Goal: Information Seeking & Learning: Learn about a topic

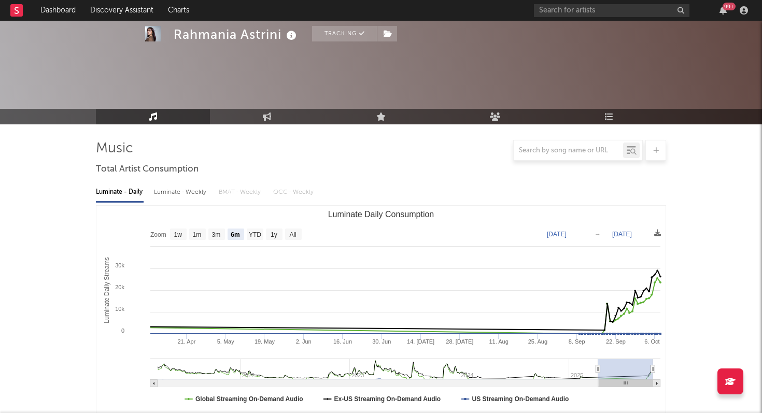
select select "6m"
select select "1w"
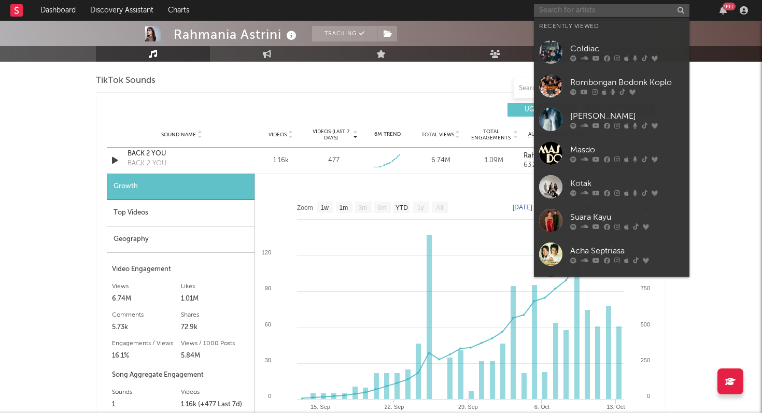
click at [575, 8] on input "text" at bounding box center [612, 10] width 156 height 13
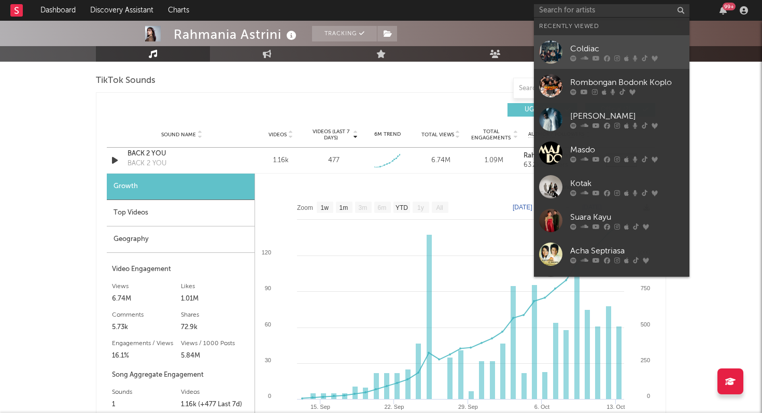
click at [604, 59] on icon at bounding box center [607, 58] width 6 height 6
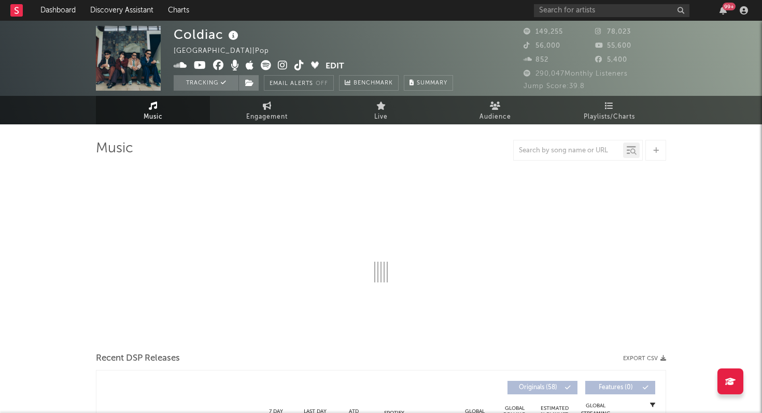
select select "6m"
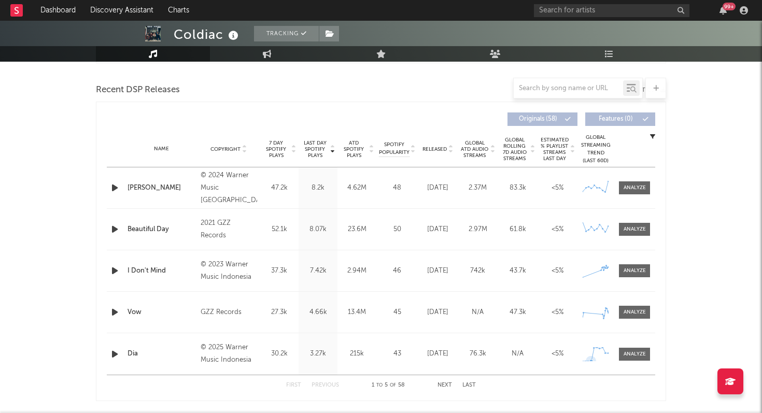
scroll to position [352, 0]
click at [638, 353] on div at bounding box center [635, 354] width 22 height 8
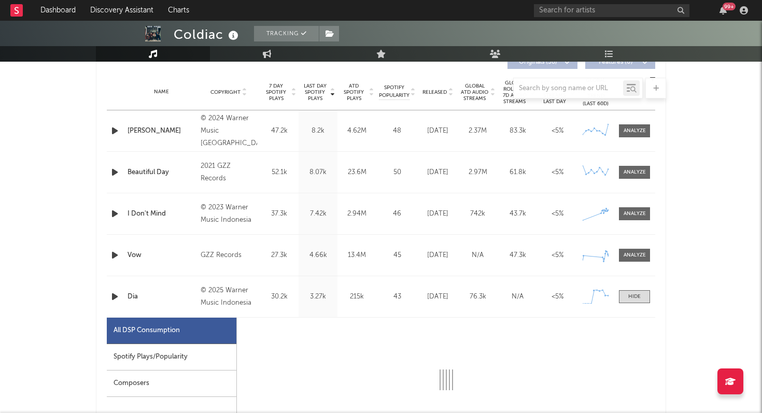
scroll to position [417, 0]
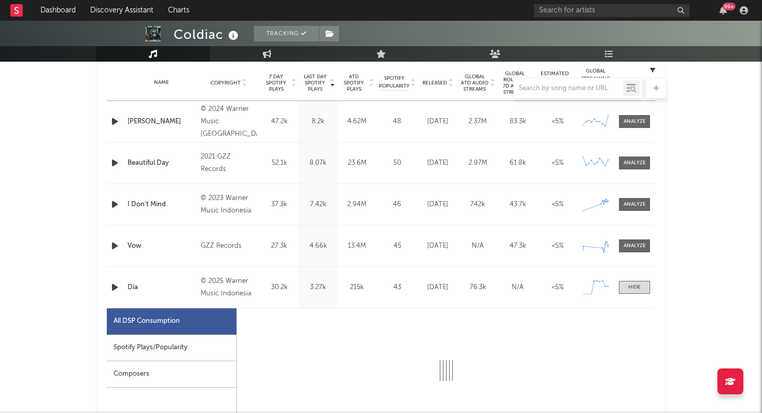
click at [216, 349] on div "Spotify Plays/Popularity" at bounding box center [172, 348] width 130 height 26
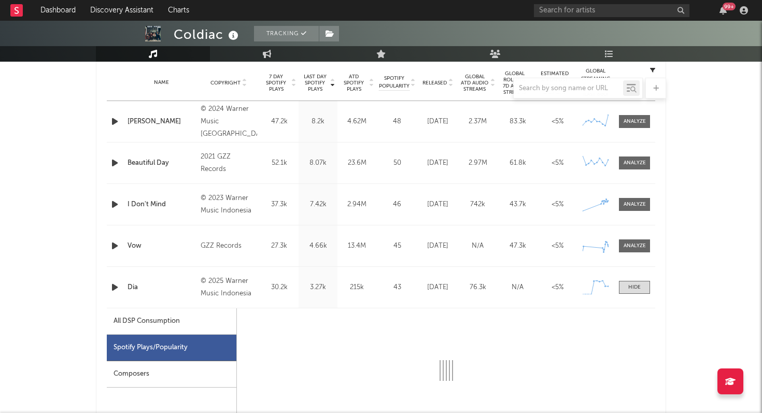
select select "1w"
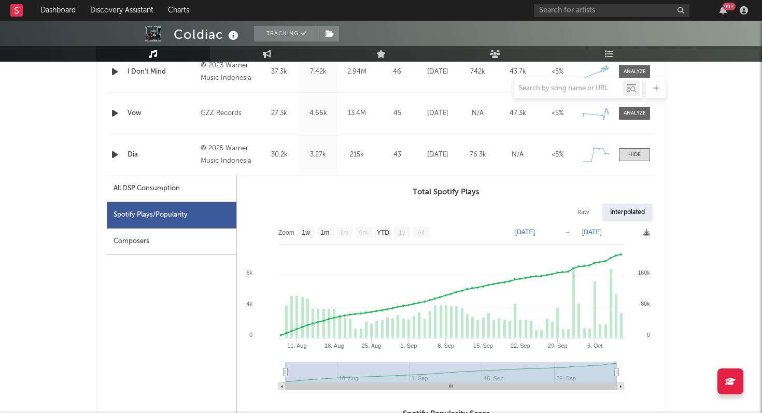
scroll to position [600, 0]
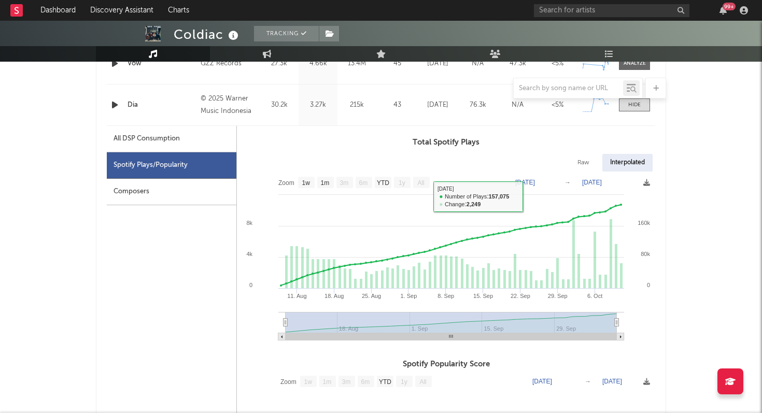
click at [535, 181] on text "[DATE]" at bounding box center [526, 182] width 20 height 7
type input "[DATE]"
click at [526, 159] on div "Raw Interpolated" at bounding box center [446, 163] width 419 height 18
click at [527, 182] on text "[DATE]" at bounding box center [526, 182] width 20 height 7
click at [568, 180] on text "→" at bounding box center [568, 182] width 6 height 7
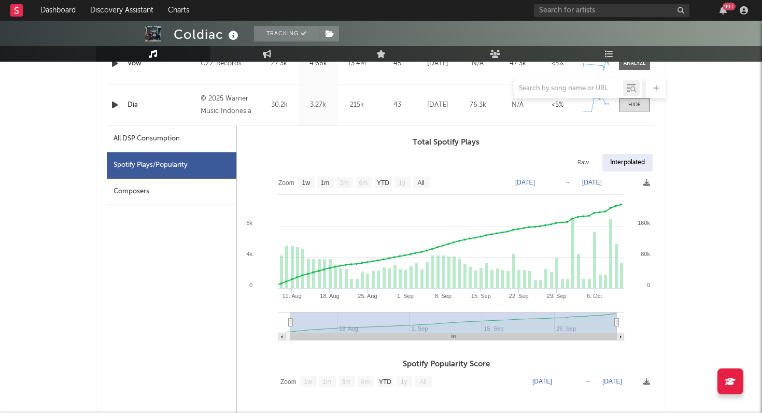
click at [535, 183] on text "[DATE]" at bounding box center [526, 182] width 20 height 7
type input "[DATE]"
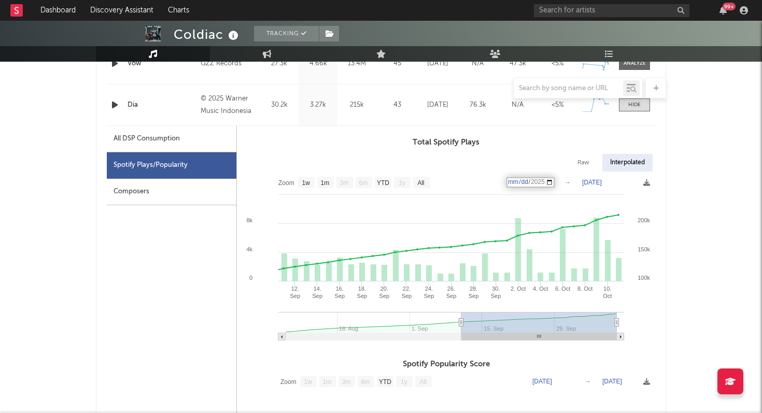
click at [162, 142] on div "All DSP Consumption" at bounding box center [147, 139] width 66 height 12
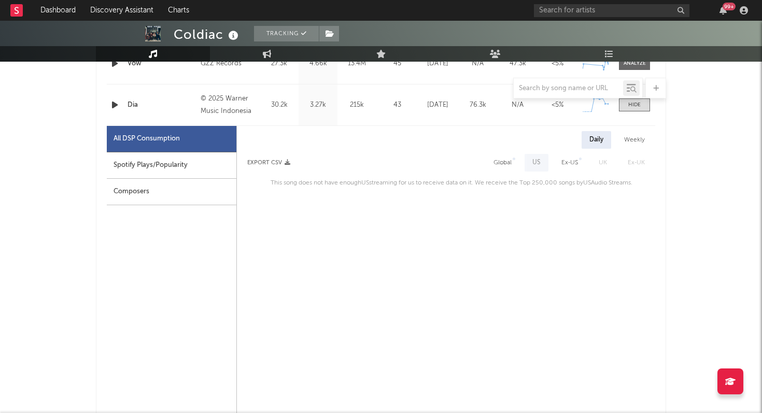
click at [163, 157] on div "Spotify Plays/Popularity" at bounding box center [172, 165] width 130 height 26
select select "1w"
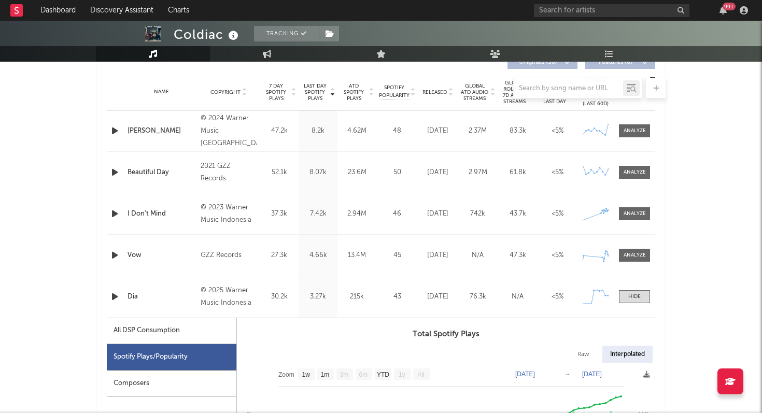
scroll to position [407, 0]
click at [636, 133] on div at bounding box center [635, 132] width 22 height 8
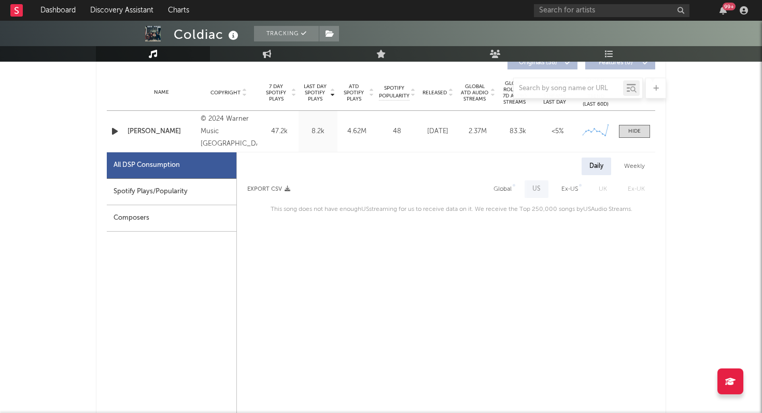
click at [187, 197] on div "Spotify Plays/Popularity" at bounding box center [172, 192] width 130 height 26
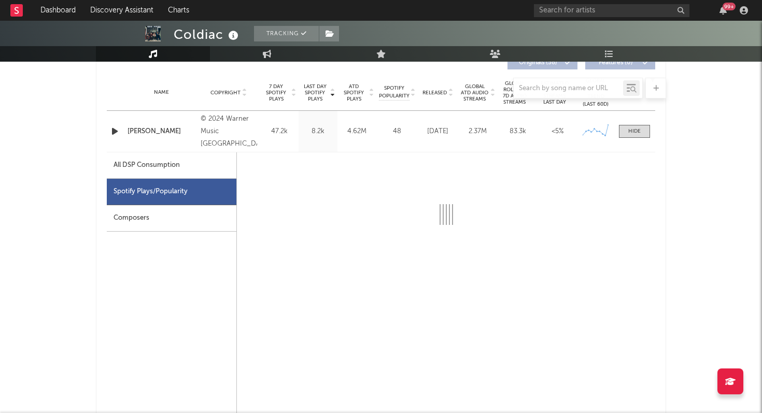
select select "6m"
select select "1w"
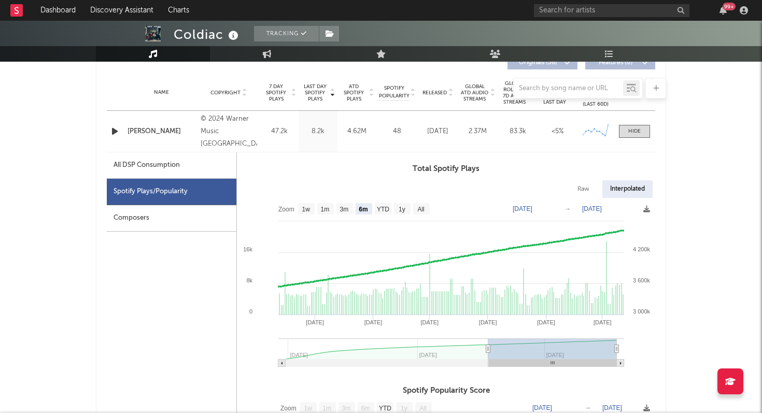
click at [533, 210] on text "[DATE]" at bounding box center [523, 208] width 20 height 7
click at [526, 209] on input "[DATE]" at bounding box center [529, 209] width 48 height 10
type input "[DATE]"
select select "1m"
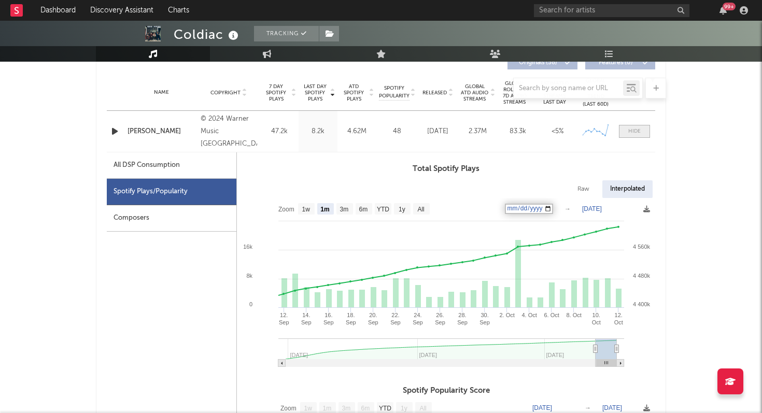
click at [635, 134] on div at bounding box center [635, 132] width 12 height 8
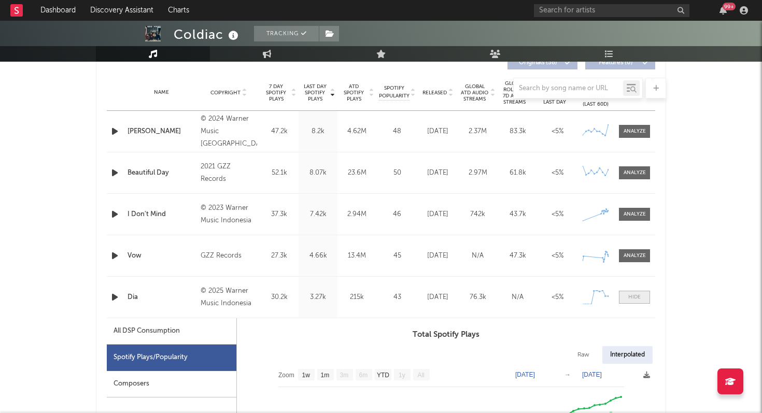
click at [635, 294] on div at bounding box center [635, 298] width 12 height 8
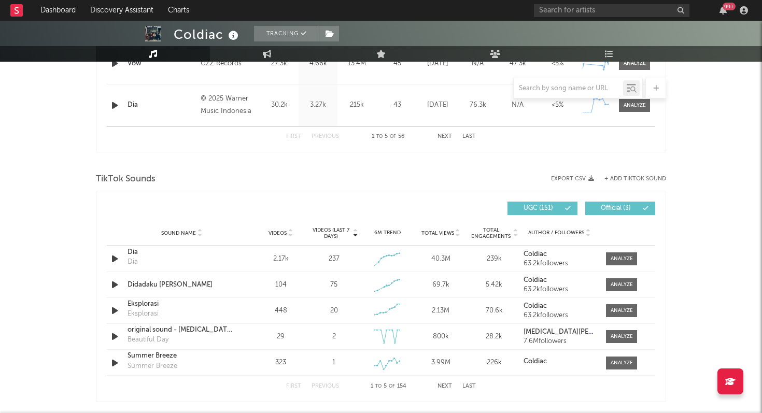
scroll to position [632, 0]
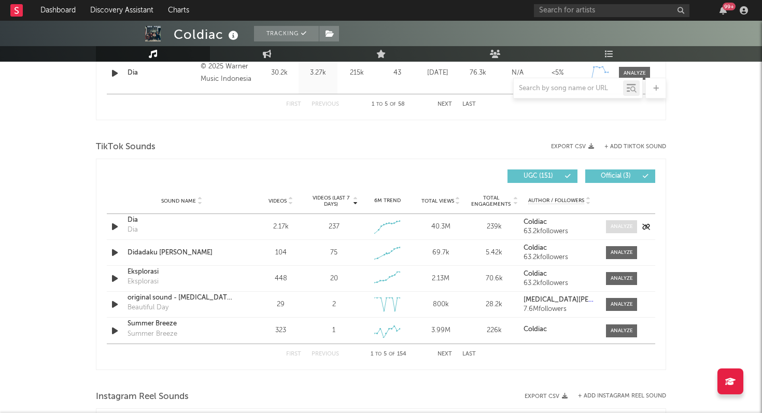
click at [622, 222] on span at bounding box center [621, 226] width 31 height 13
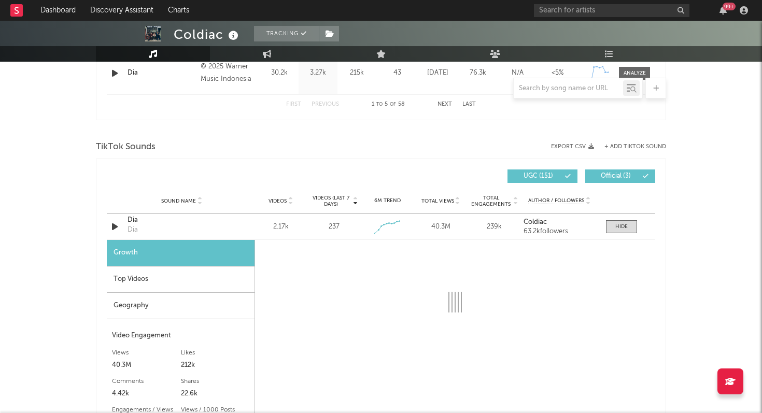
click at [188, 278] on div "Top Videos" at bounding box center [181, 280] width 148 height 26
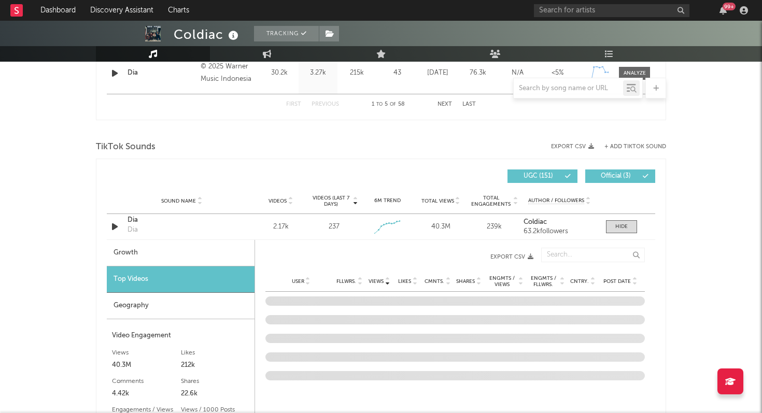
click at [183, 256] on div "Growth" at bounding box center [181, 253] width 148 height 26
select select "1w"
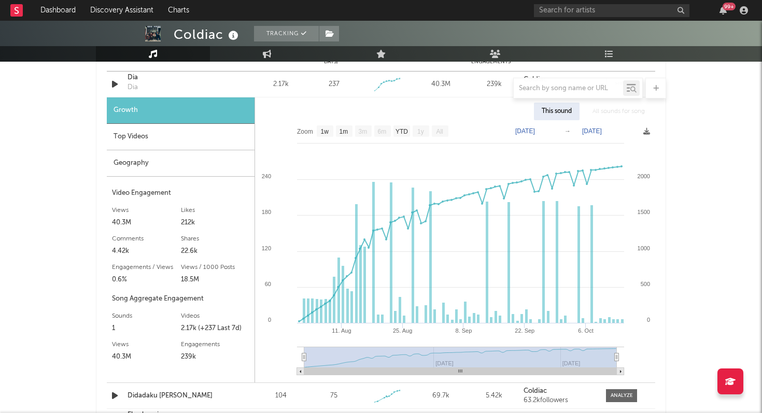
scroll to position [777, 0]
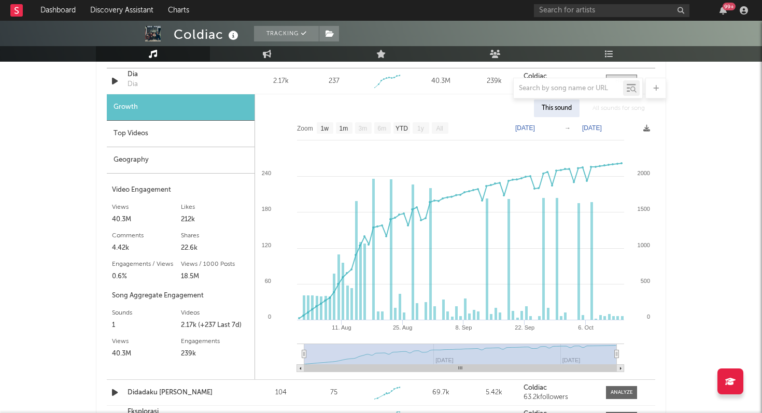
click at [189, 142] on div "Top Videos" at bounding box center [181, 134] width 148 height 26
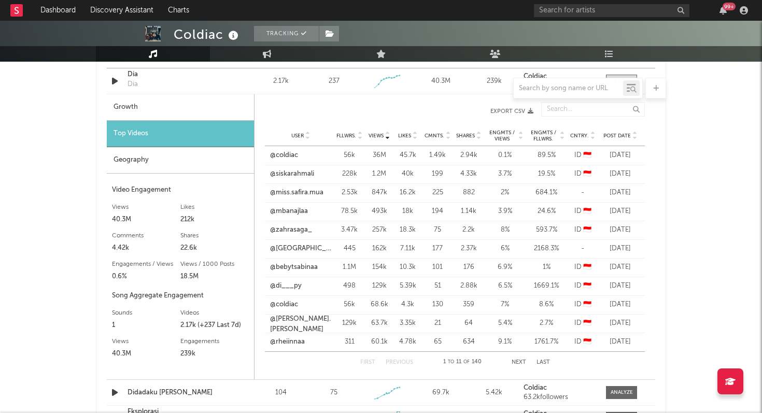
click at [380, 134] on span "Views" at bounding box center [376, 136] width 15 height 6
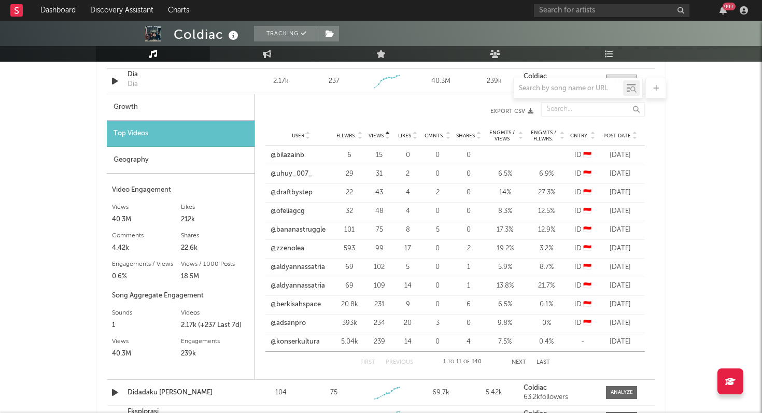
click at [380, 134] on span "Views" at bounding box center [376, 136] width 15 height 6
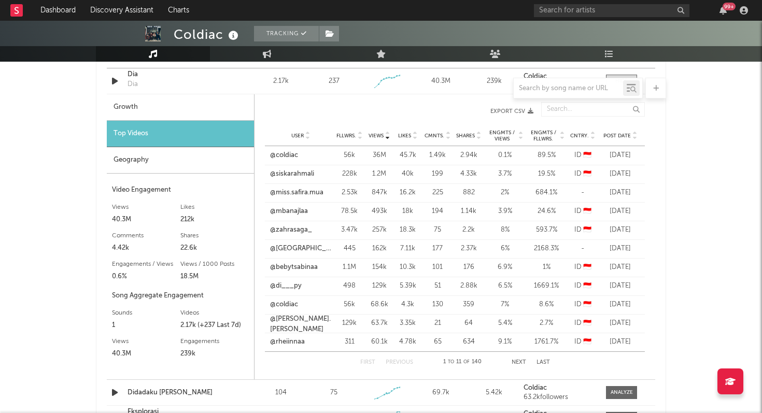
click at [621, 133] on span "Post Date" at bounding box center [617, 136] width 27 height 6
click at [222, 77] on div "Dia" at bounding box center [182, 75] width 108 height 10
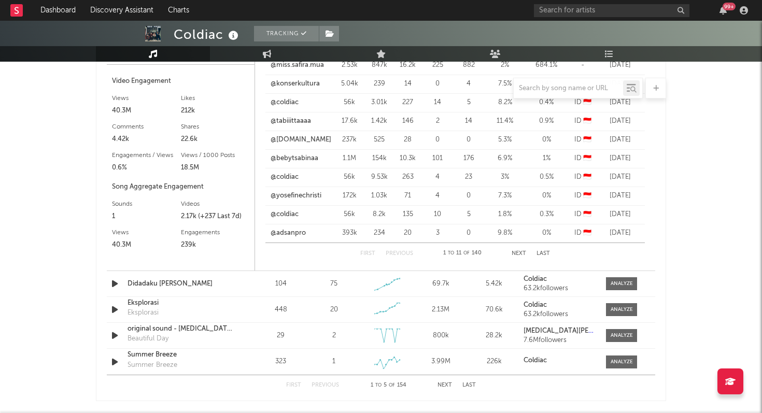
scroll to position [885, 0]
click at [609, 285] on span at bounding box center [621, 285] width 31 height 13
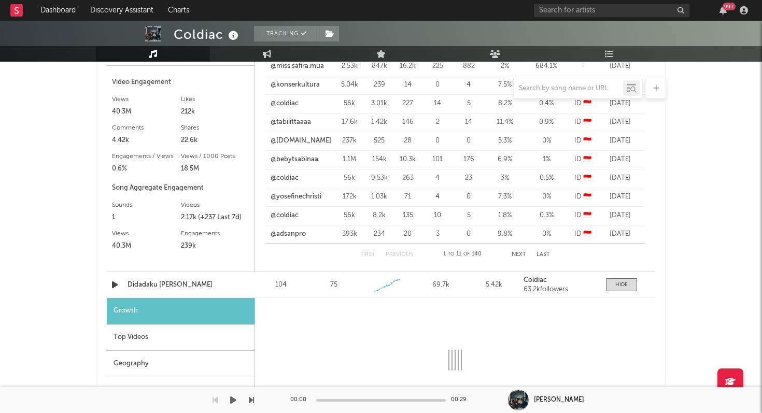
select select "1w"
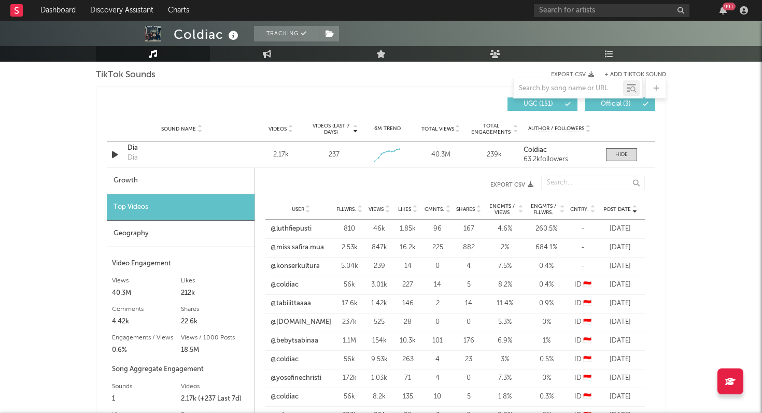
scroll to position [702, 0]
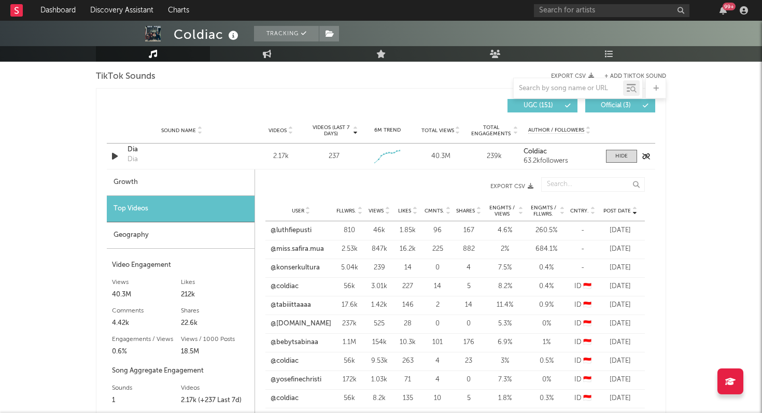
click at [185, 153] on div "Dia" at bounding box center [182, 150] width 108 height 10
click at [634, 154] on span at bounding box center [621, 156] width 31 height 13
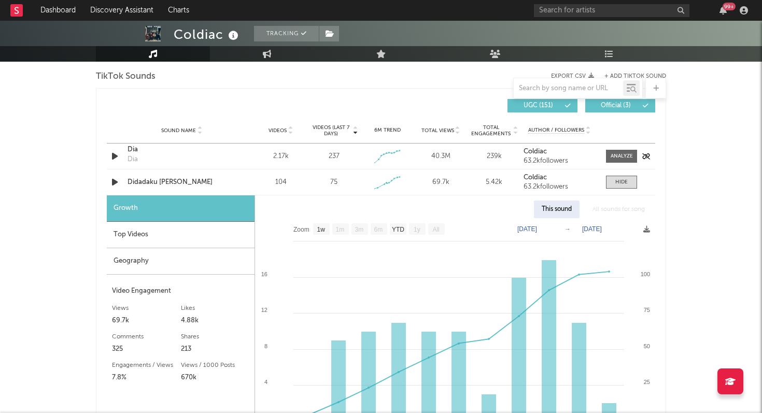
click at [186, 157] on div "Dia Dia" at bounding box center [182, 157] width 108 height 24
click at [132, 153] on div "Dia" at bounding box center [182, 150] width 108 height 10
click at [622, 156] on div at bounding box center [622, 156] width 22 height 8
select select "1w"
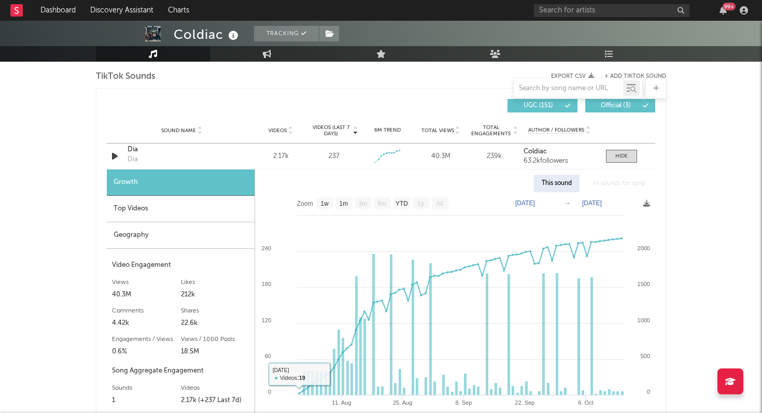
click at [191, 214] on div "Top Videos" at bounding box center [181, 209] width 148 height 26
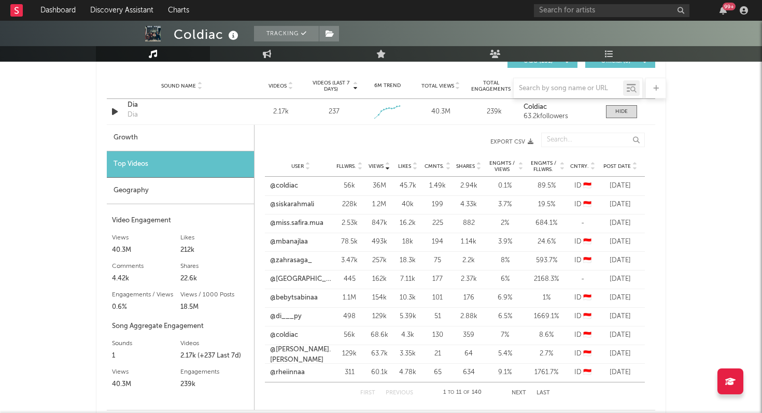
scroll to position [746, 0]
click at [349, 166] on span "Fllwrs." at bounding box center [347, 167] width 20 height 6
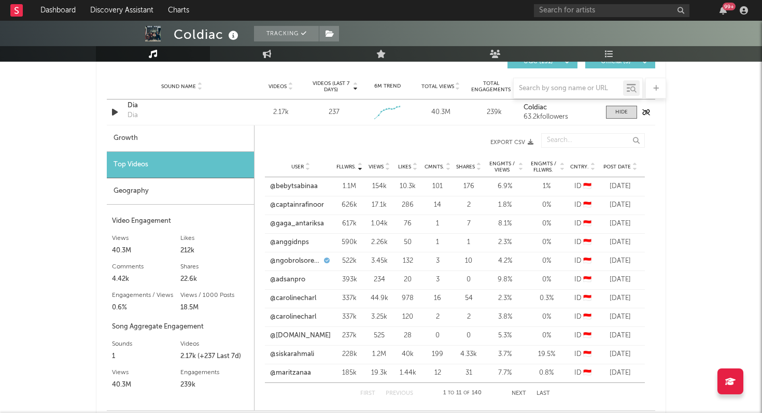
click at [204, 112] on div "Dia Dia" at bounding box center [182, 113] width 108 height 24
click at [613, 110] on span at bounding box center [621, 112] width 31 height 13
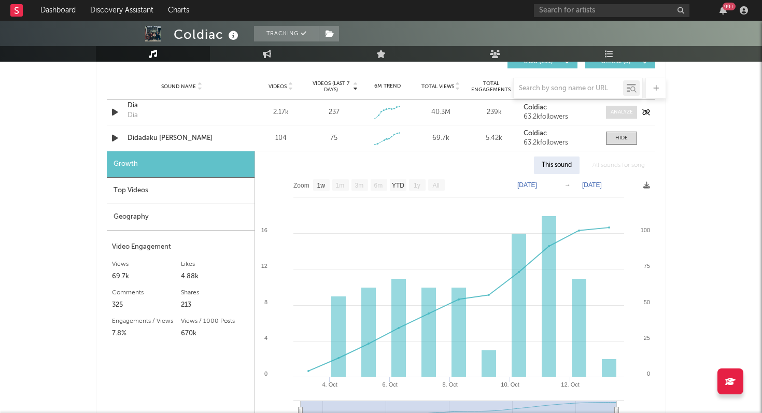
click at [613, 110] on div at bounding box center [622, 112] width 22 height 8
select select "1w"
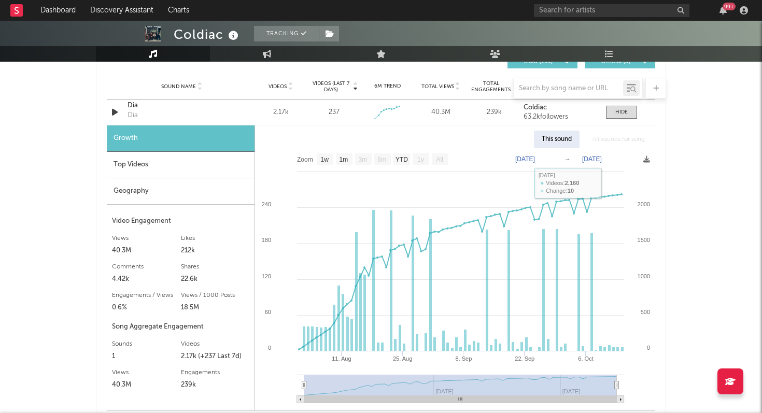
click at [535, 160] on text "[DATE]" at bounding box center [526, 159] width 20 height 7
type input "[DATE]"
